Goal: Information Seeking & Learning: Learn about a topic

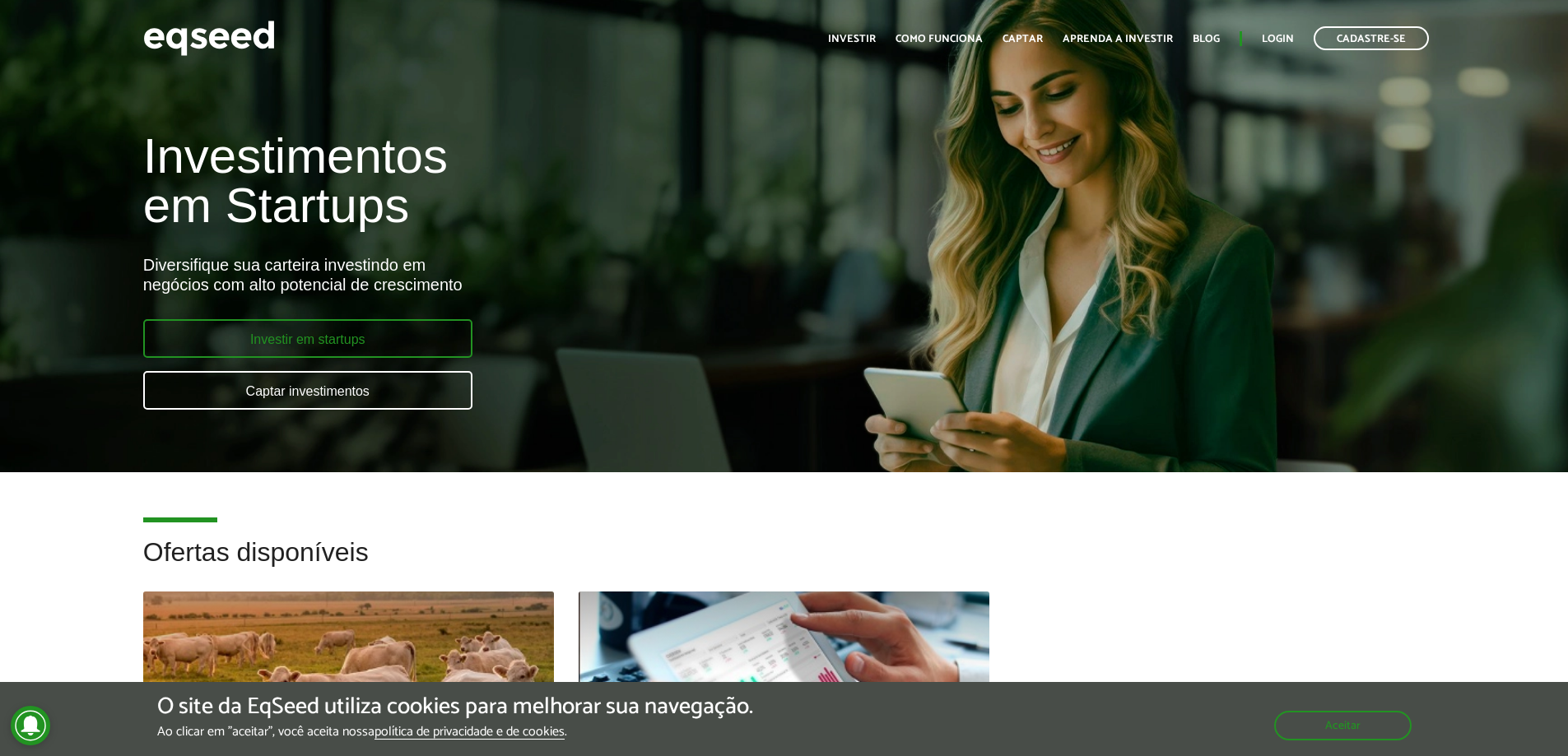
click at [389, 347] on link "Investir em startups" at bounding box center [307, 338] width 330 height 39
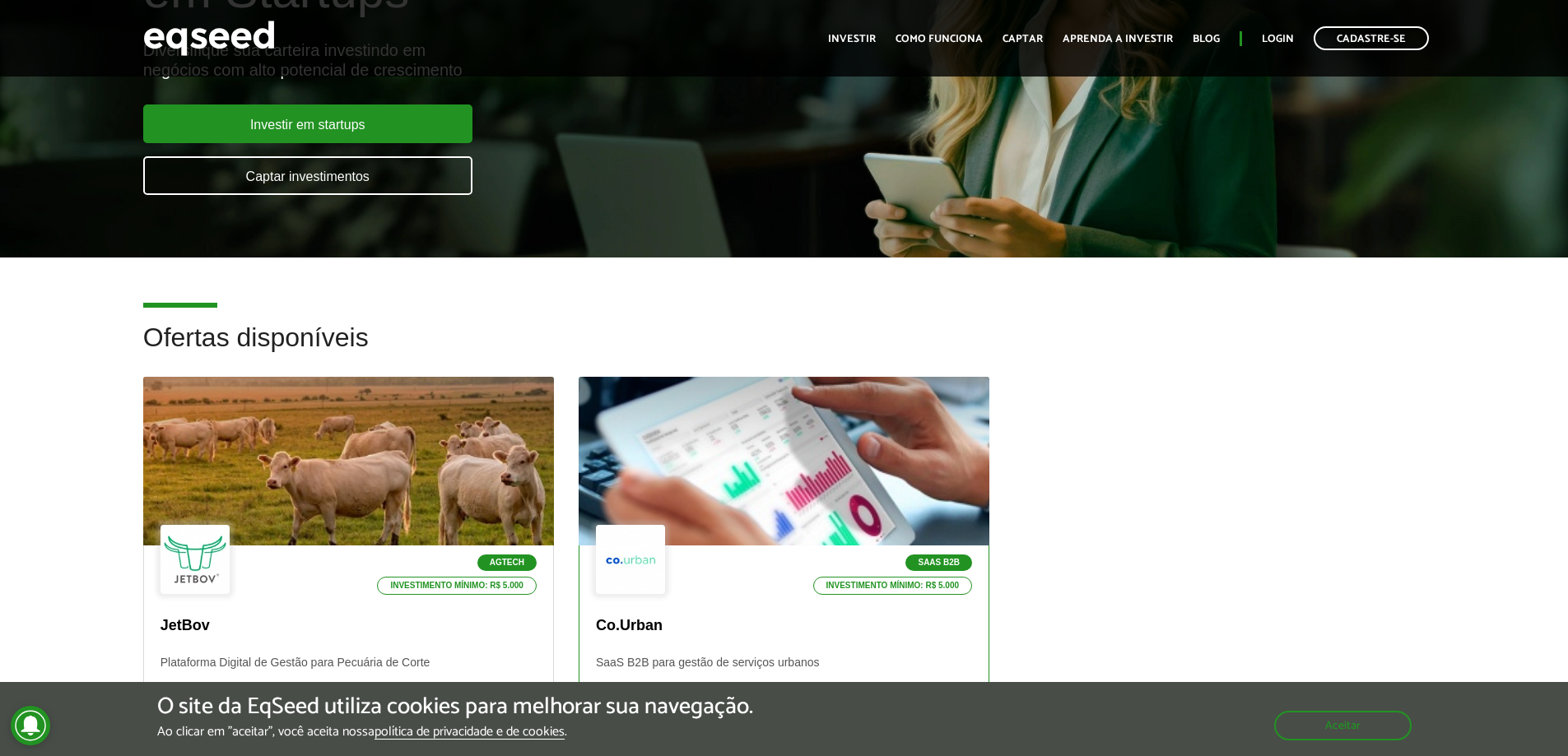
scroll to position [247, 0]
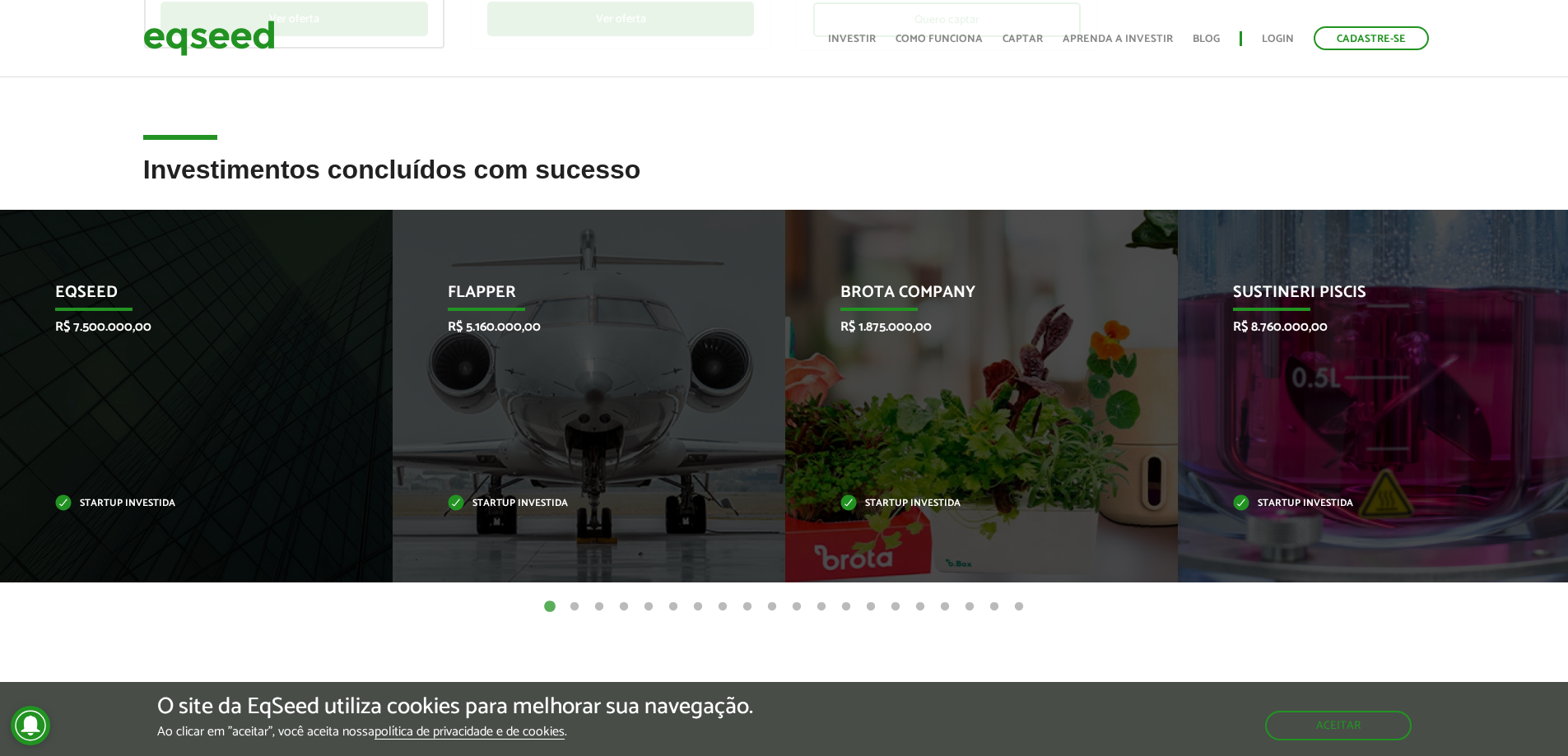
scroll to position [822, 0]
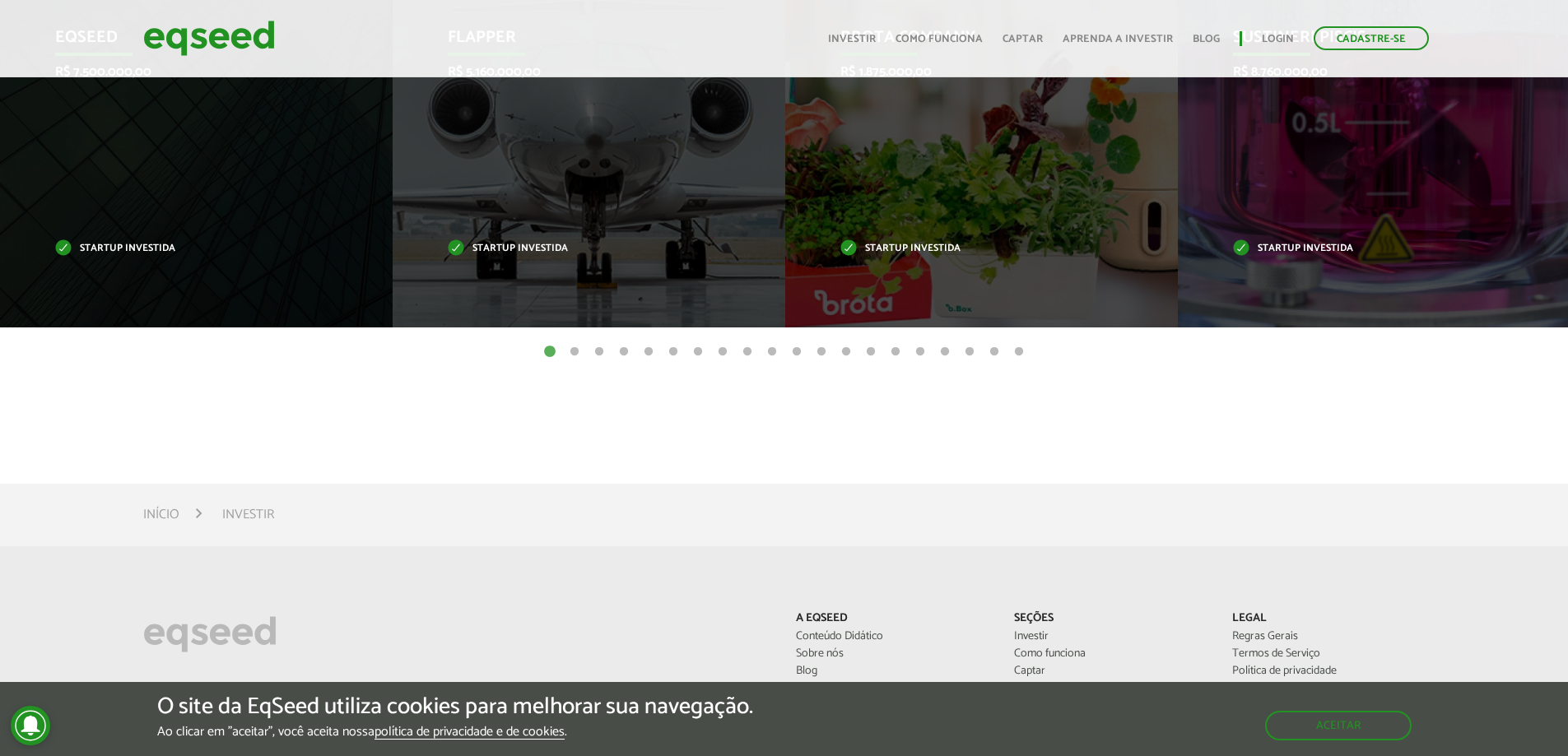
click at [570, 351] on button "2" at bounding box center [575, 352] width 16 height 16
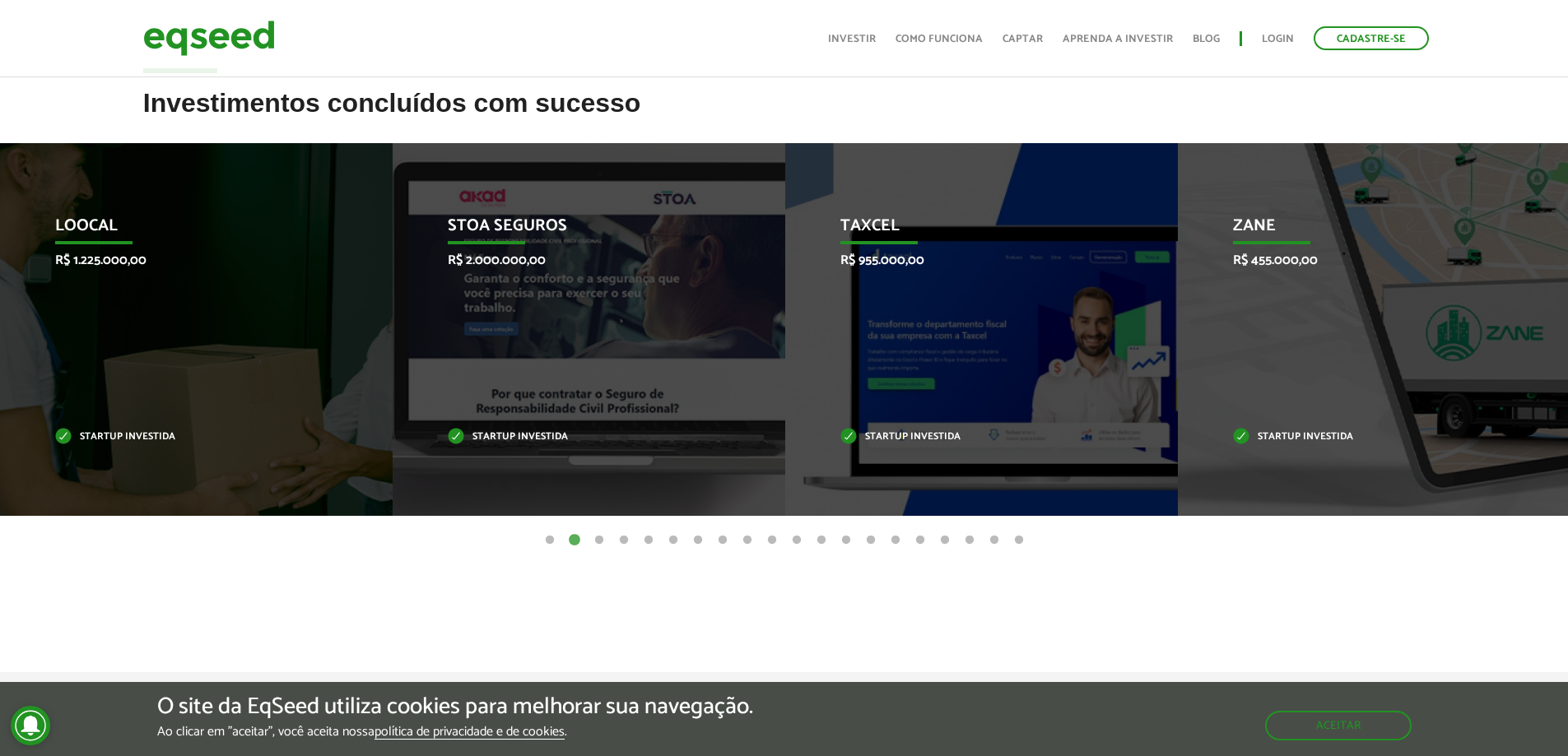
scroll to position [576, 0]
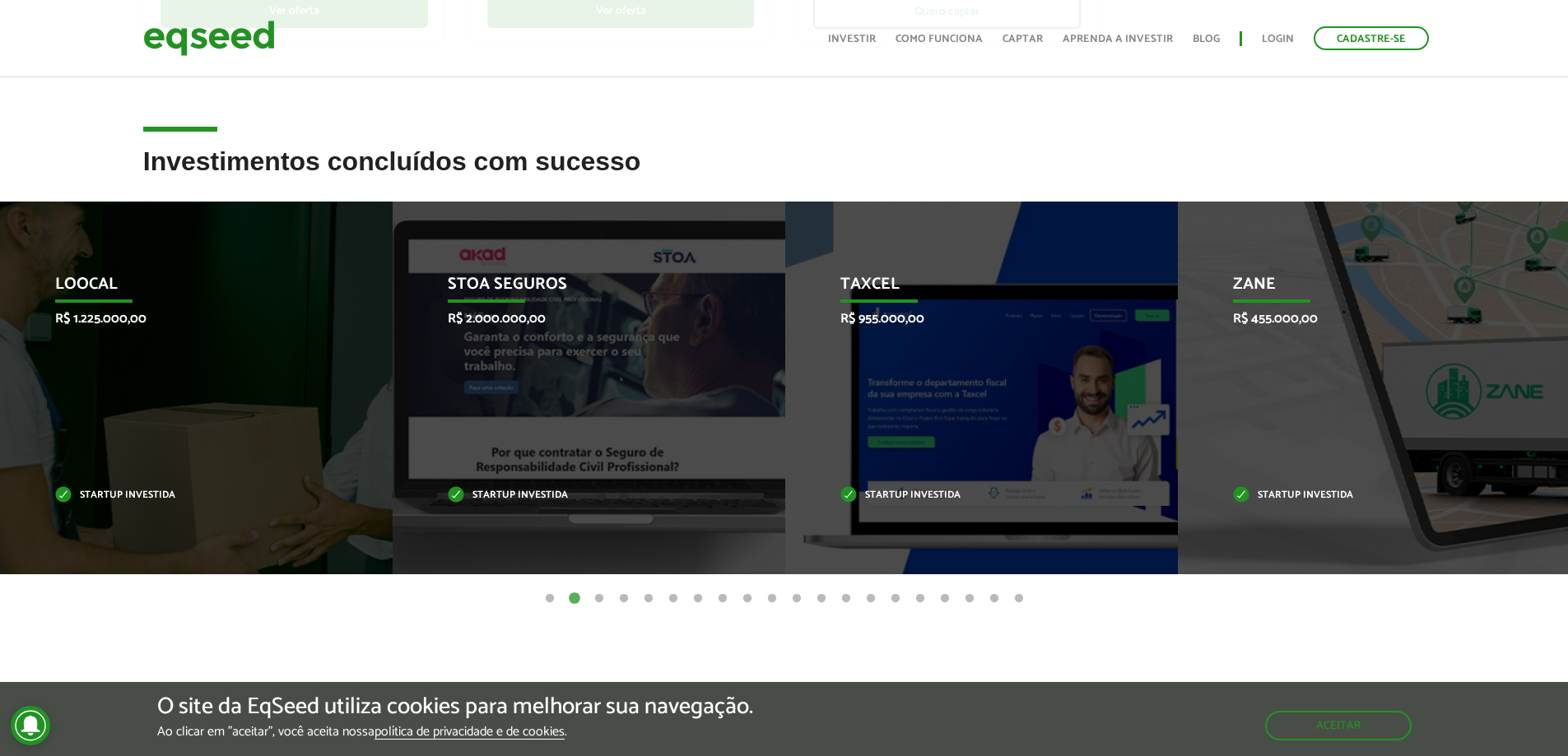
click at [600, 601] on button "3" at bounding box center [599, 599] width 16 height 16
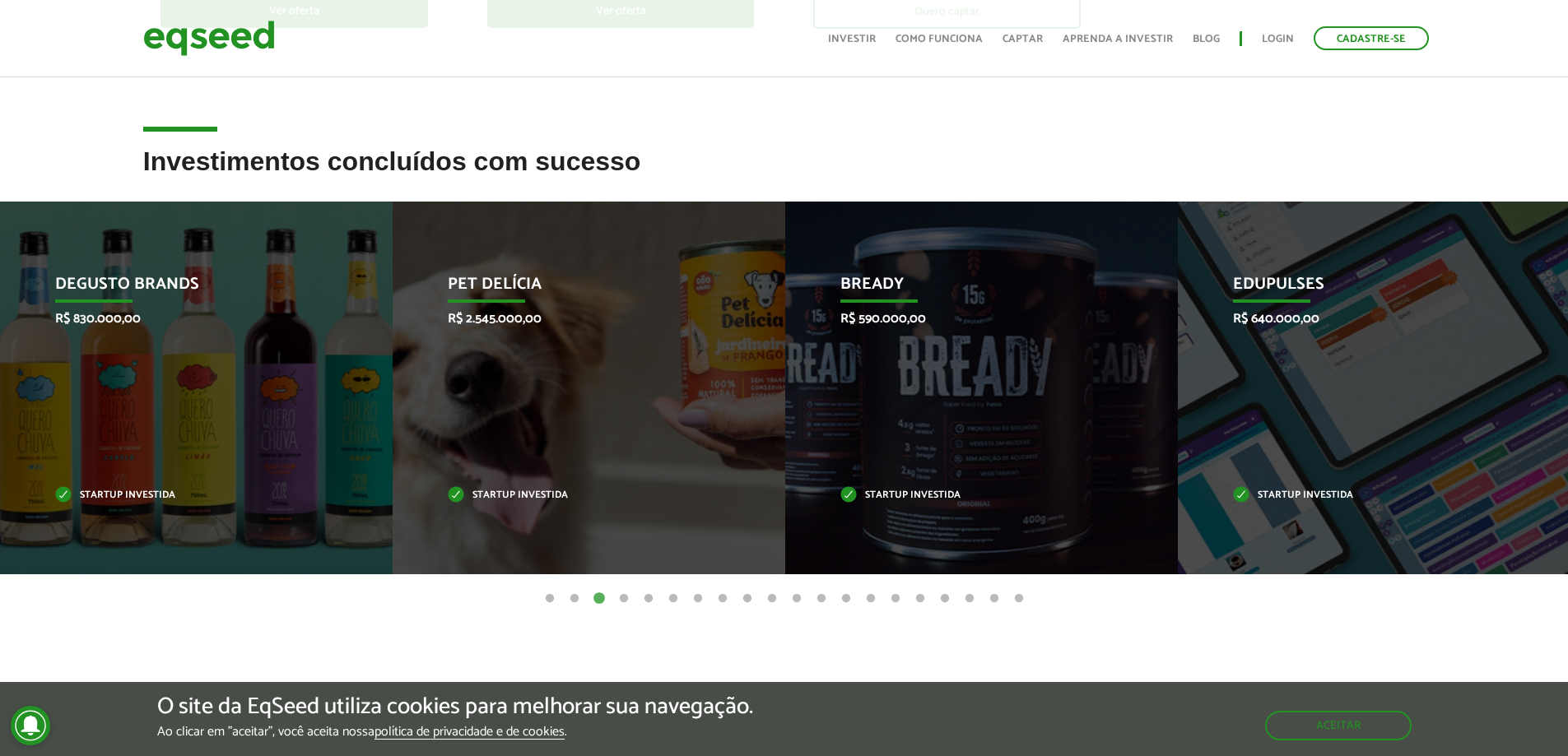
click at [617, 595] on button "4" at bounding box center [624, 599] width 16 height 16
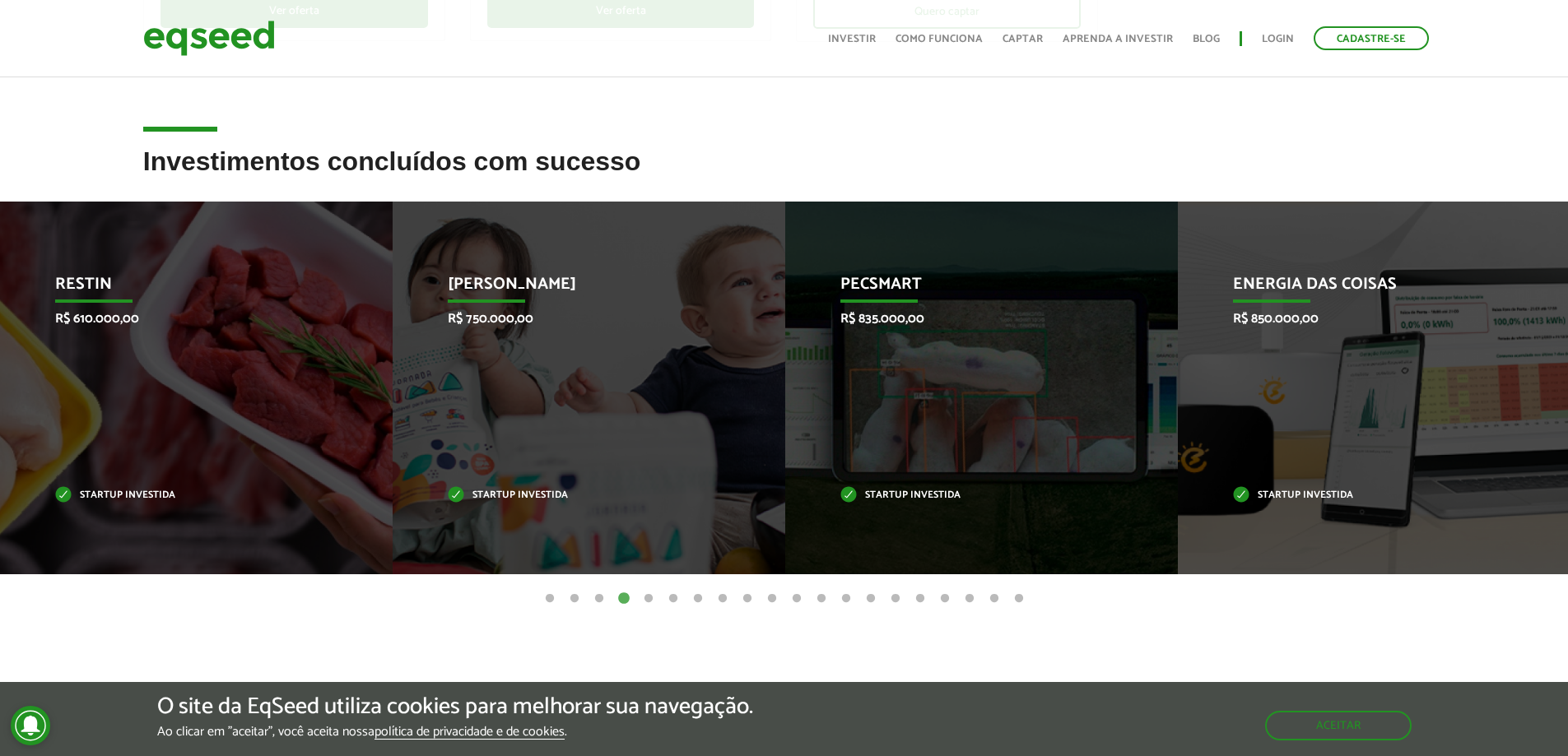
click at [645, 595] on button "5" at bounding box center [648, 599] width 16 height 16
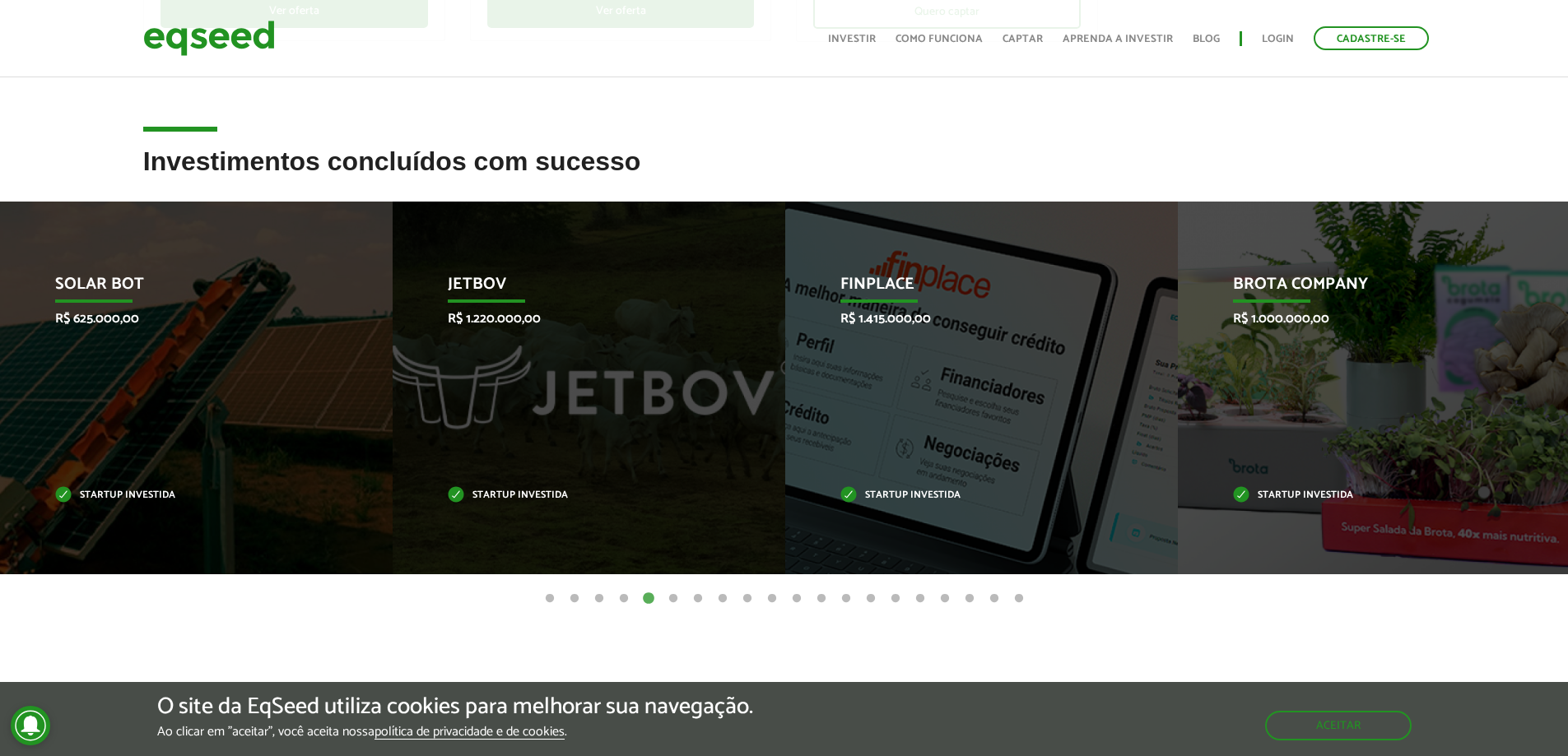
click at [669, 598] on button "6" at bounding box center [673, 599] width 16 height 16
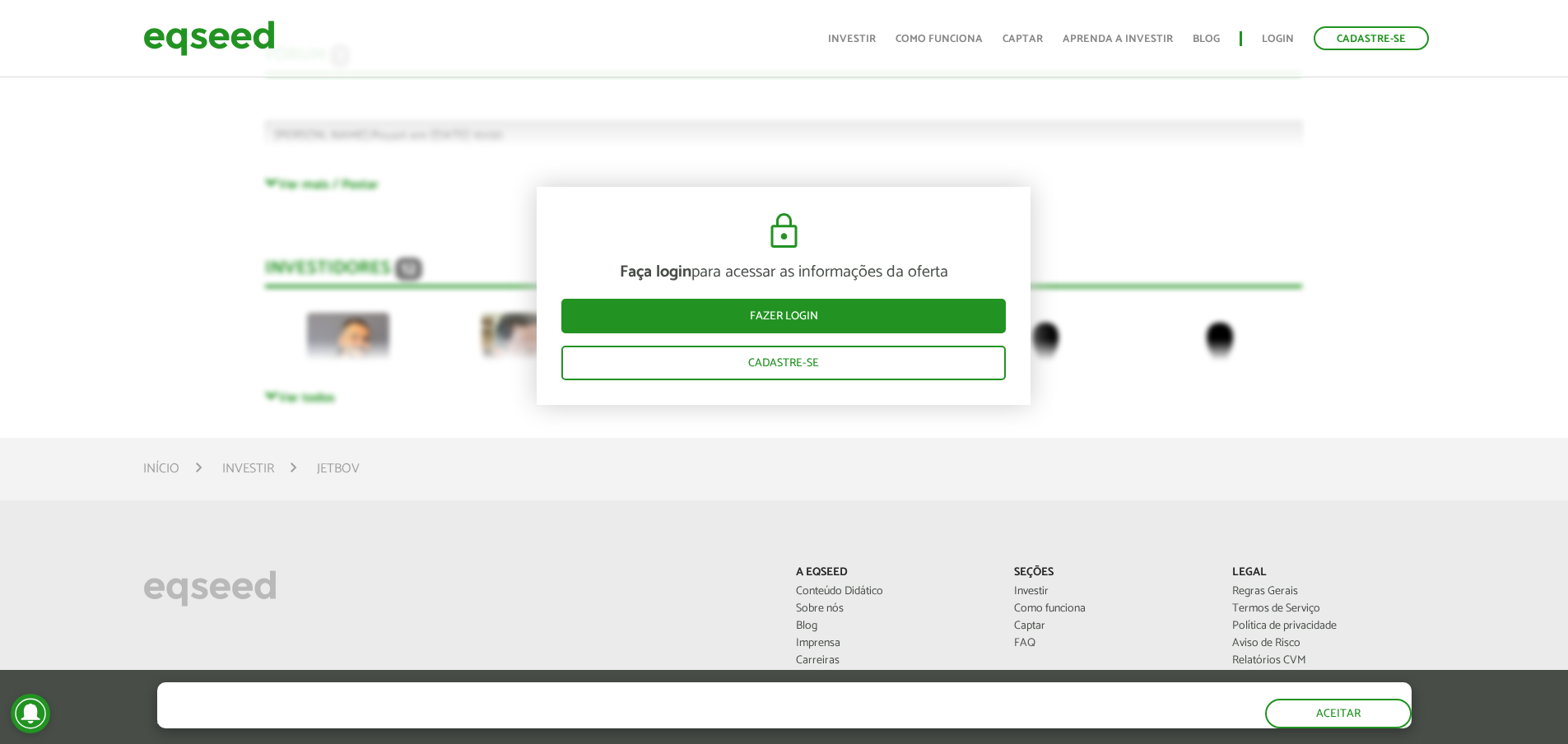
scroll to position [4776, 0]
